Goal: Use online tool/utility: Utilize a website feature to perform a specific function

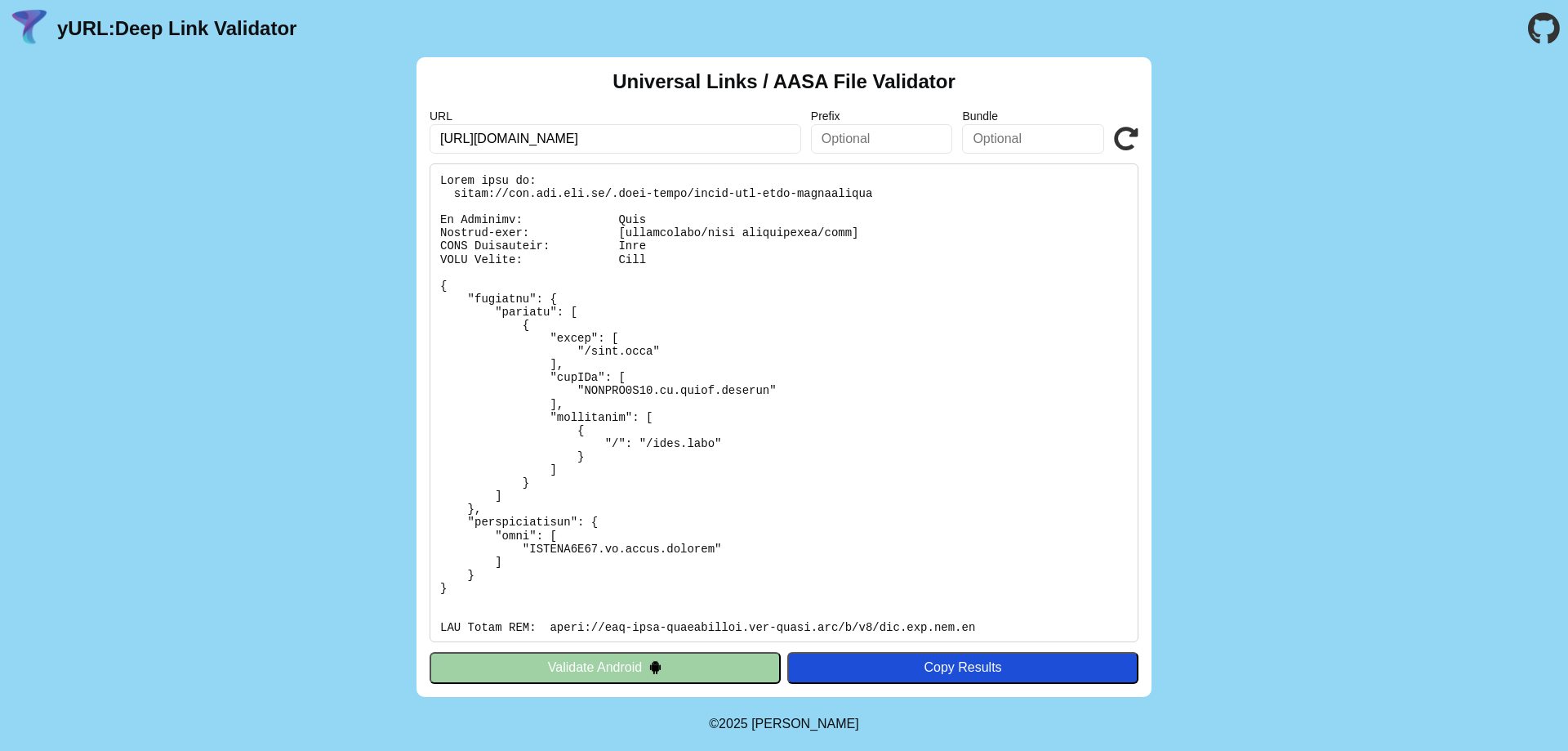
click at [739, 142] on input "[URL][DOMAIN_NAME]" at bounding box center [615, 139] width 372 height 30
click at [739, 142] on input "https://cdn.uni.net.vn/link.html?inviteCode=123456" at bounding box center [615, 139] width 372 height 30
click at [762, 138] on input "https://cdn.uni.net.vn/link.html?inviteCode=123456" at bounding box center [615, 139] width 372 height 30
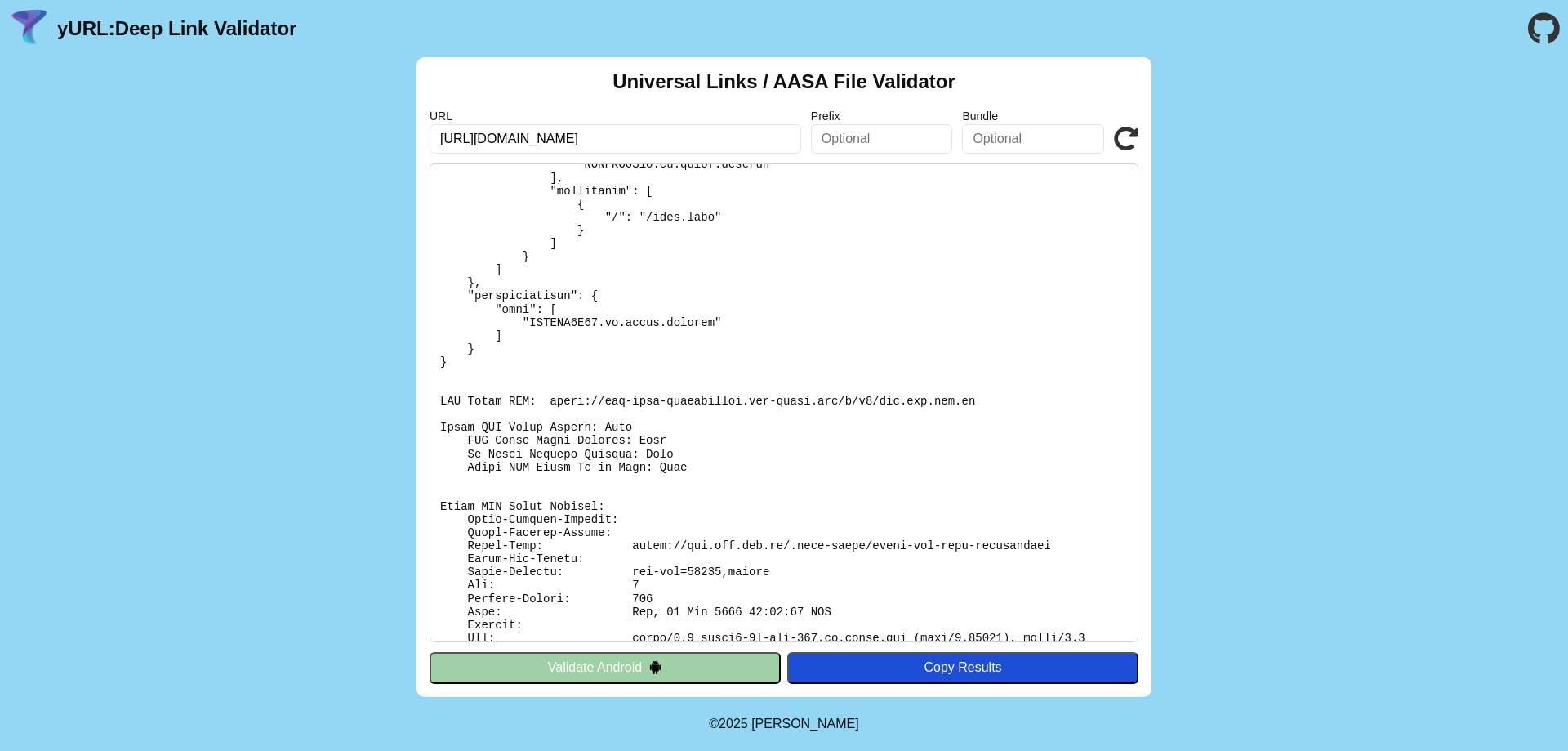
scroll to position [279, 0]
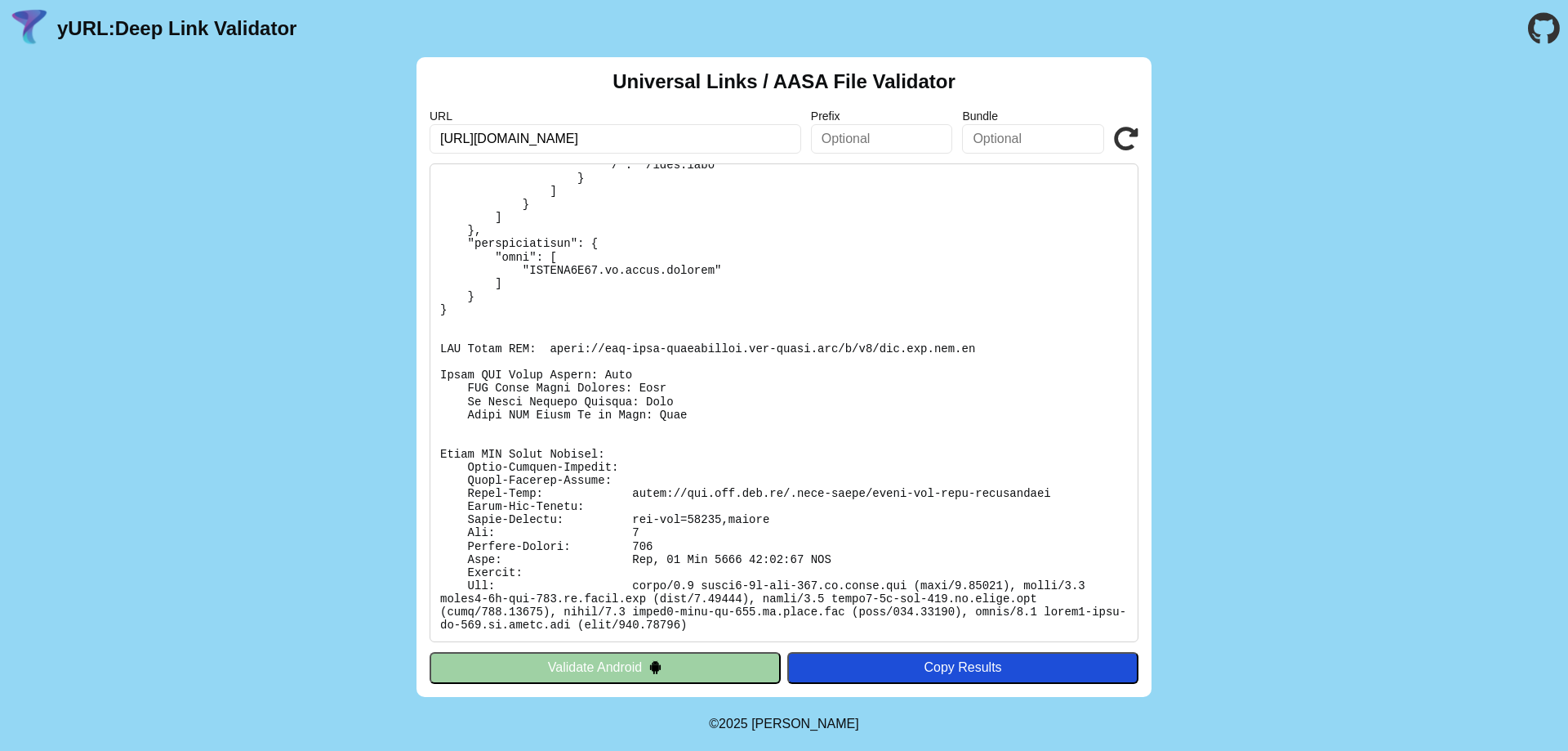
click at [569, 132] on input "https://cdn.uni.net.vn/link.html?inviteCode=123456" at bounding box center [615, 139] width 372 height 30
paste input "productId=0198e395-df79-6c79-9b8f-769242c38d5b"
type input "[URL][DOMAIN_NAME]"
click at [376, 222] on div "Universal Links / AASA File Validator URL https://cdn.uni.net.vn/link.html?prod…" at bounding box center [784, 377] width 1568 height 639
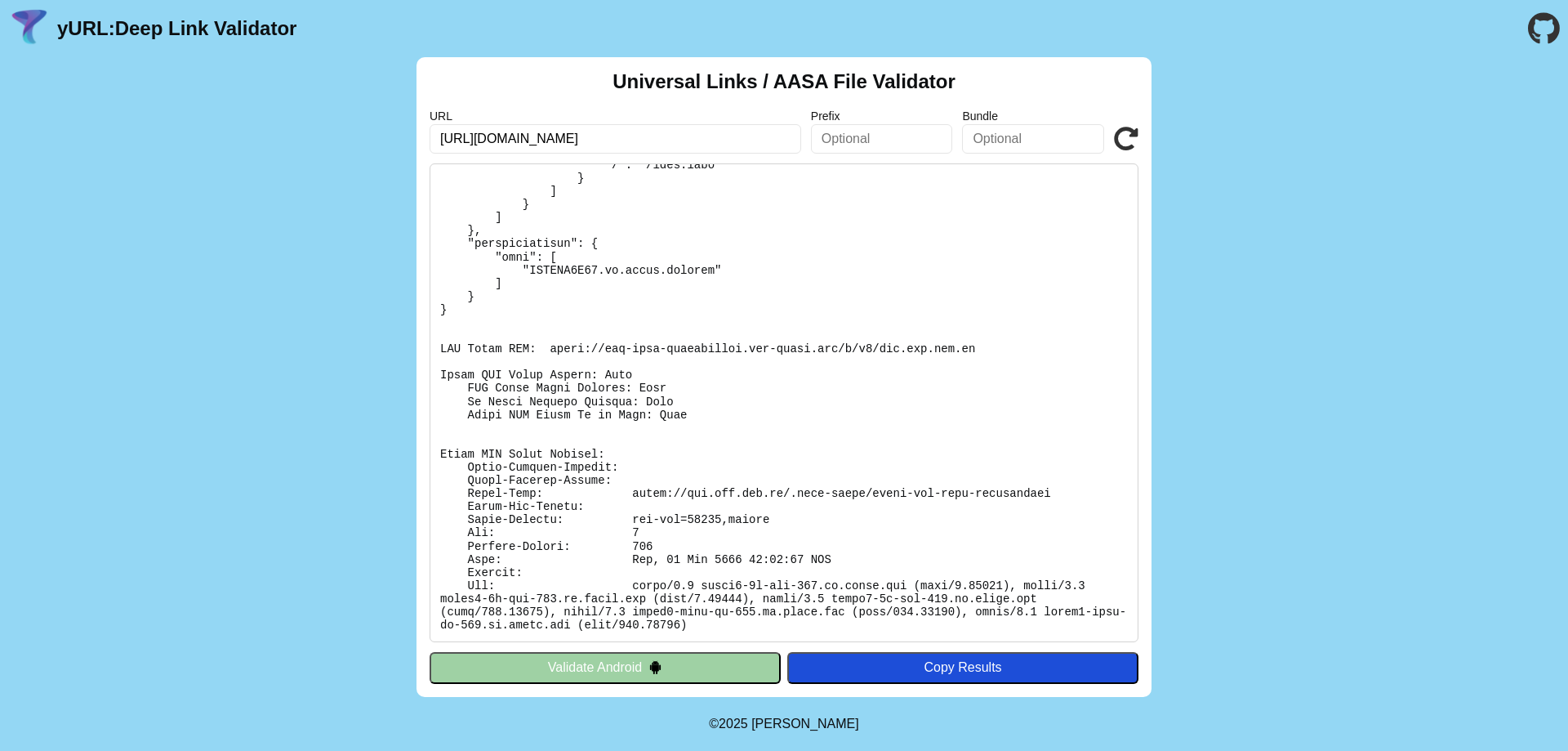
scroll to position [0, 0]
click at [189, 26] on link "yURL: Deep Link Validator" at bounding box center [177, 28] width 240 height 23
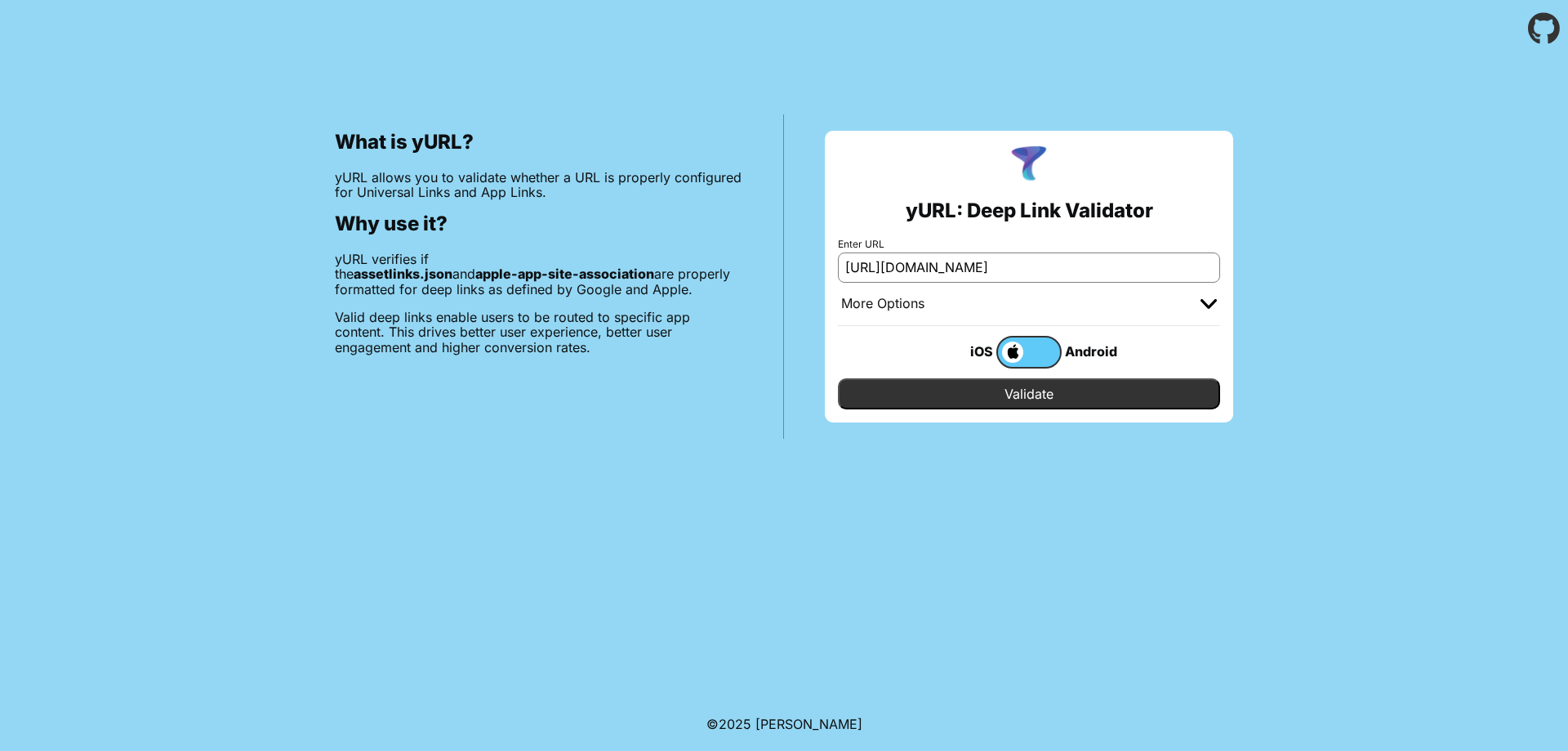
scroll to position [0, 163]
type input "[URL][DOMAIN_NAME]"
click at [1037, 390] on input "Validate" at bounding box center [1028, 393] width 382 height 31
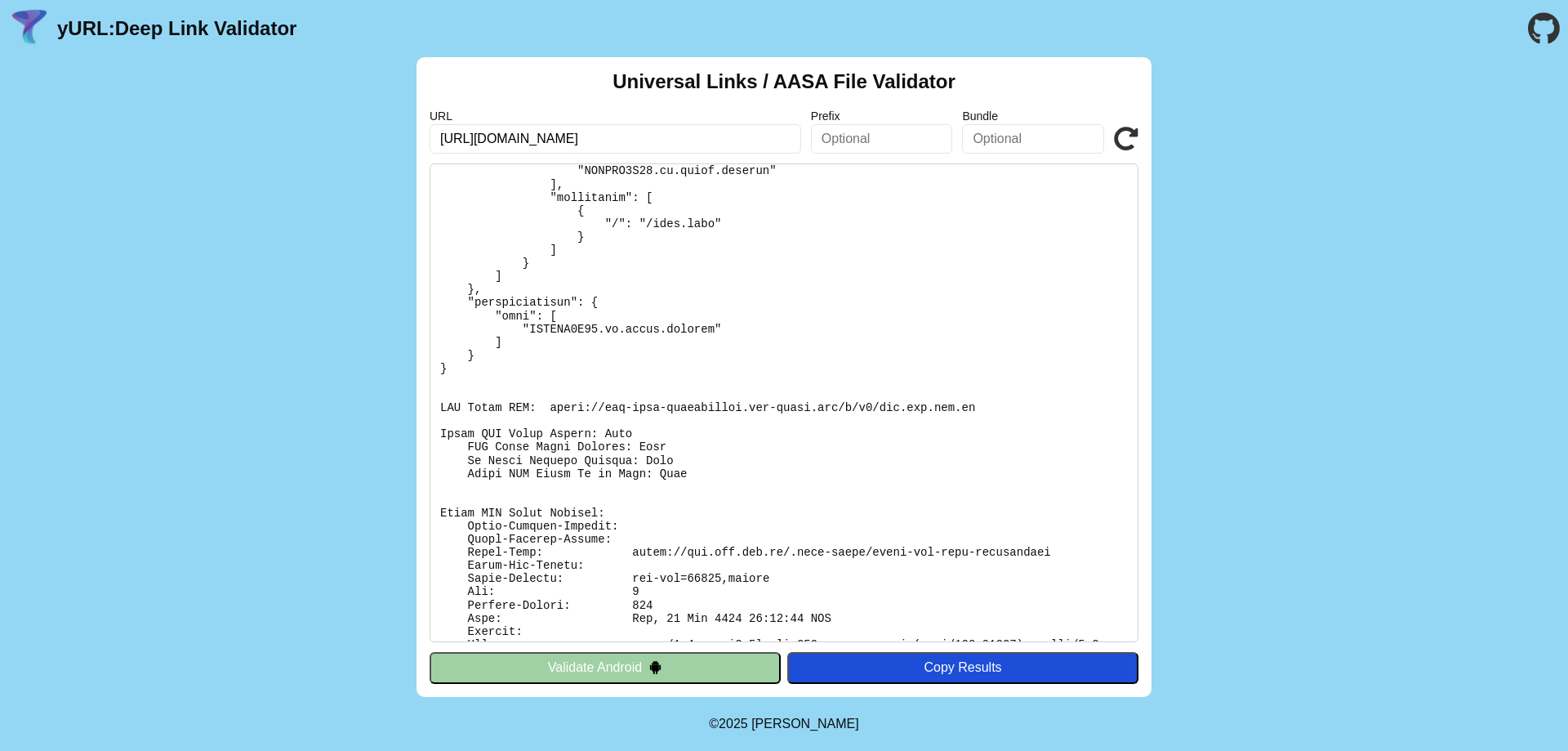
scroll to position [245, 0]
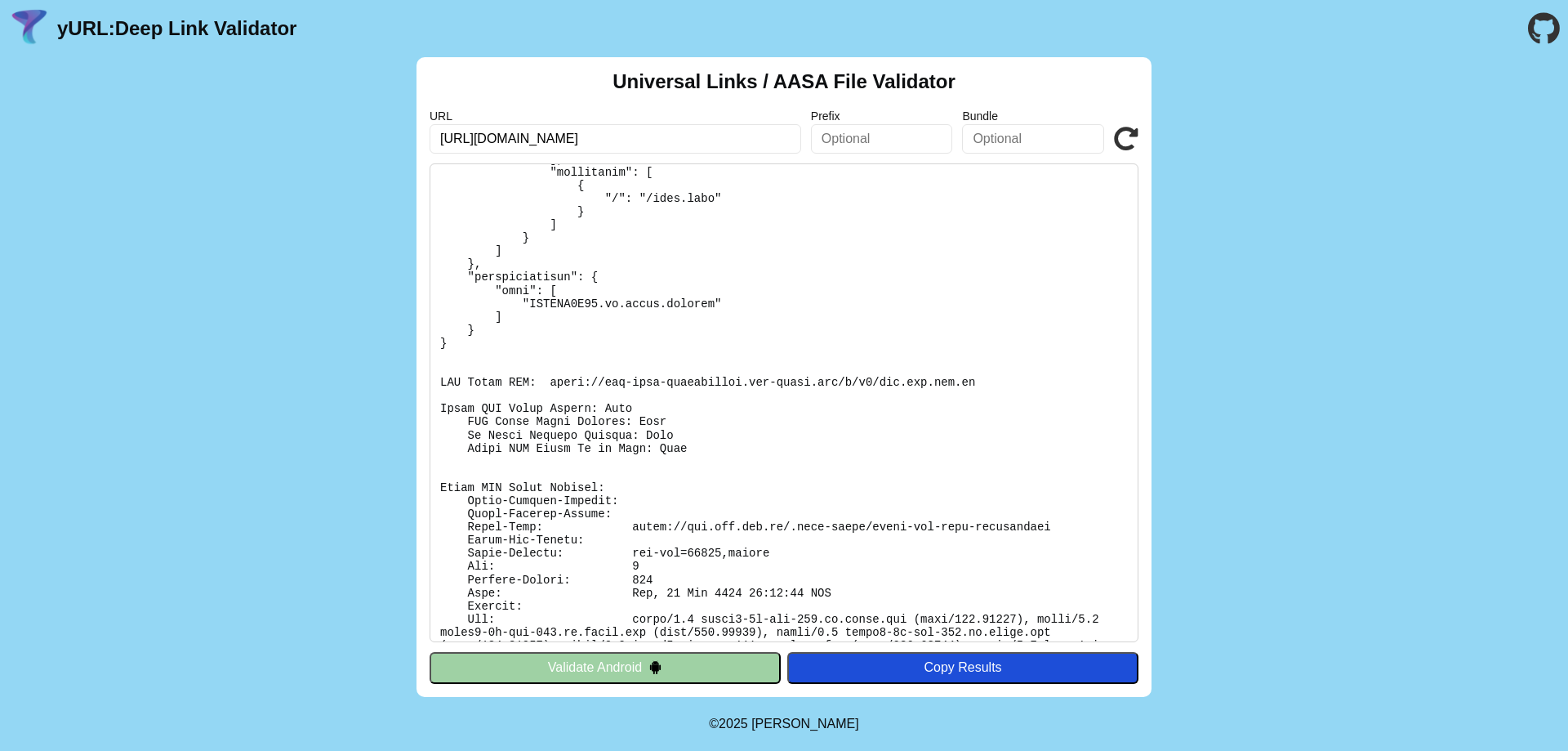
click at [542, 300] on pre at bounding box center [783, 402] width 709 height 479
click at [678, 302] on pre at bounding box center [783, 402] width 709 height 479
click at [741, 330] on pre at bounding box center [783, 402] width 709 height 479
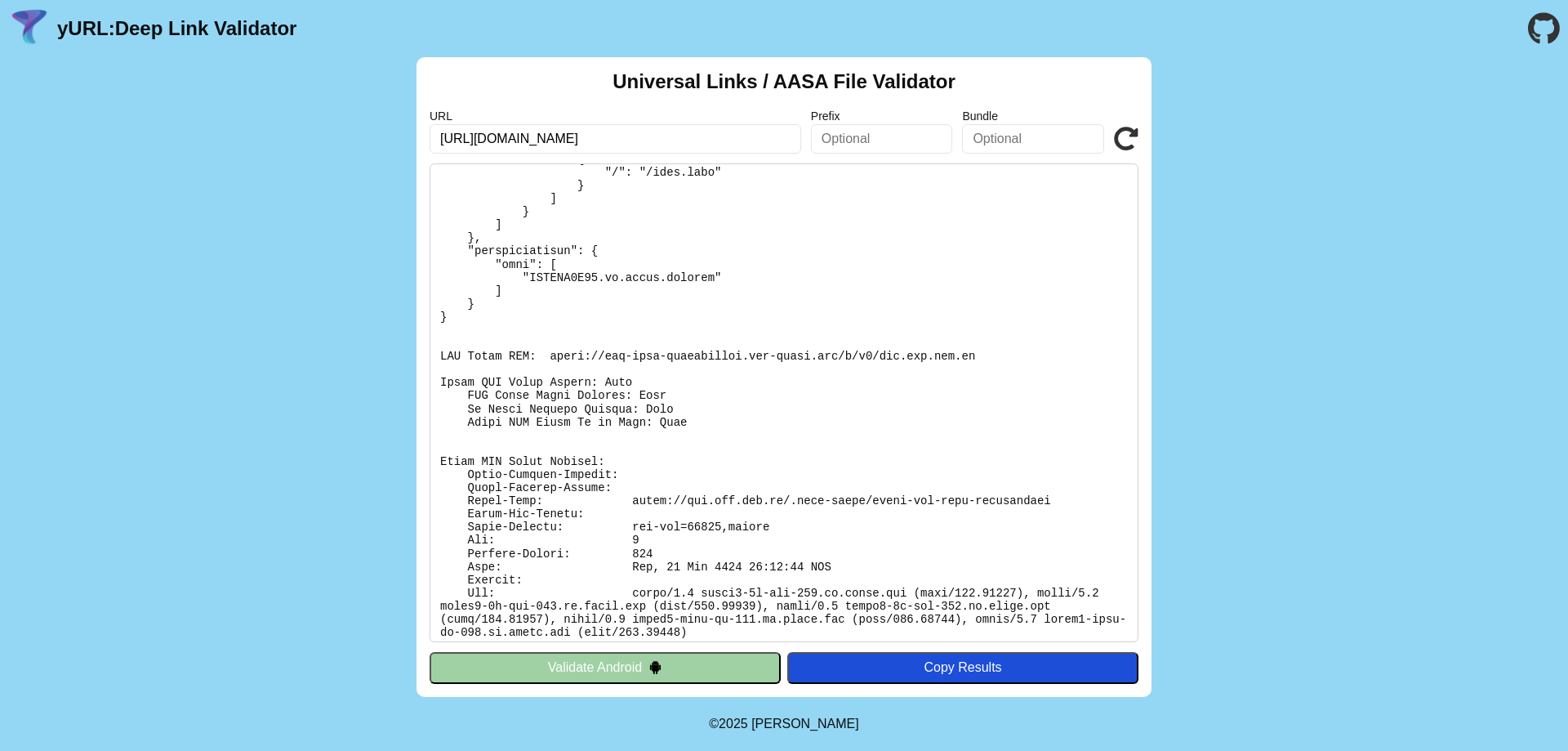
scroll to position [279, 0]
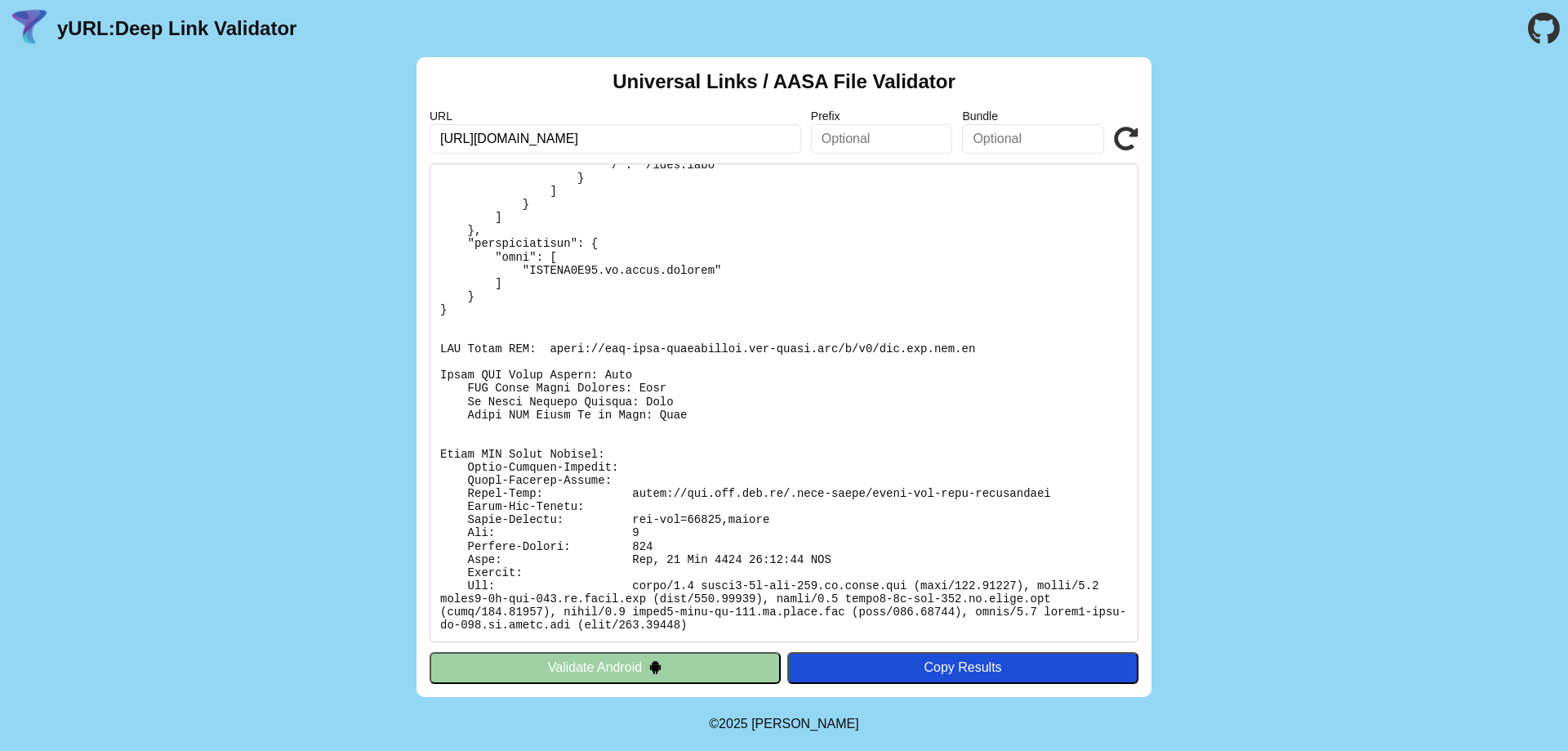
click at [535, 270] on pre at bounding box center [783, 402] width 709 height 479
copy pre "NQWPXH7S75"
click at [791, 279] on pre at bounding box center [783, 402] width 709 height 479
click at [295, 200] on div "Universal Links / AASA File Validator URL https://cdn.uni.net.vn/link.html?prod…" at bounding box center [784, 377] width 1568 height 639
